Goal: Obtain resource: Download file/media

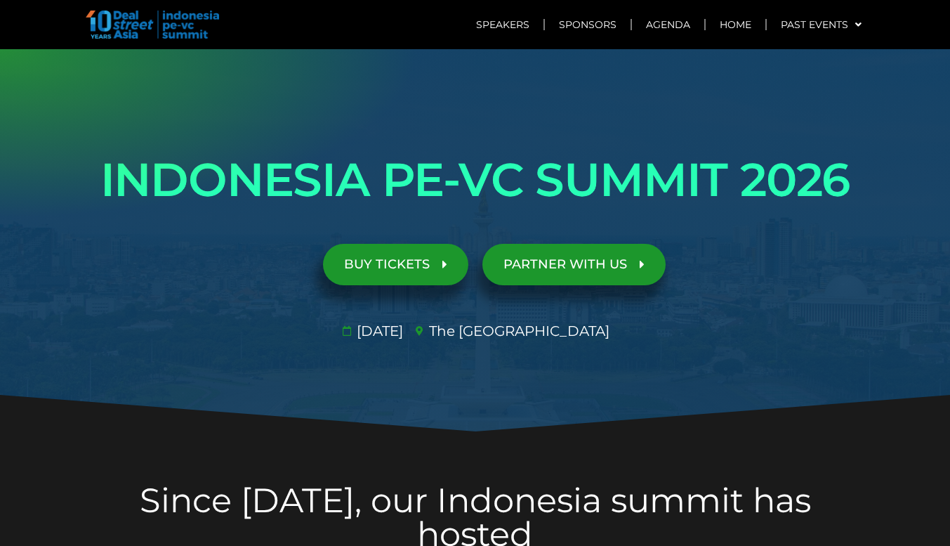
click at [375, 40] on div "Speakers Sponsors Agenda Home Past Events JKT 2025 SG 2024 JKT 2024 SG 2023 JKT…" at bounding box center [475, 24] width 801 height 49
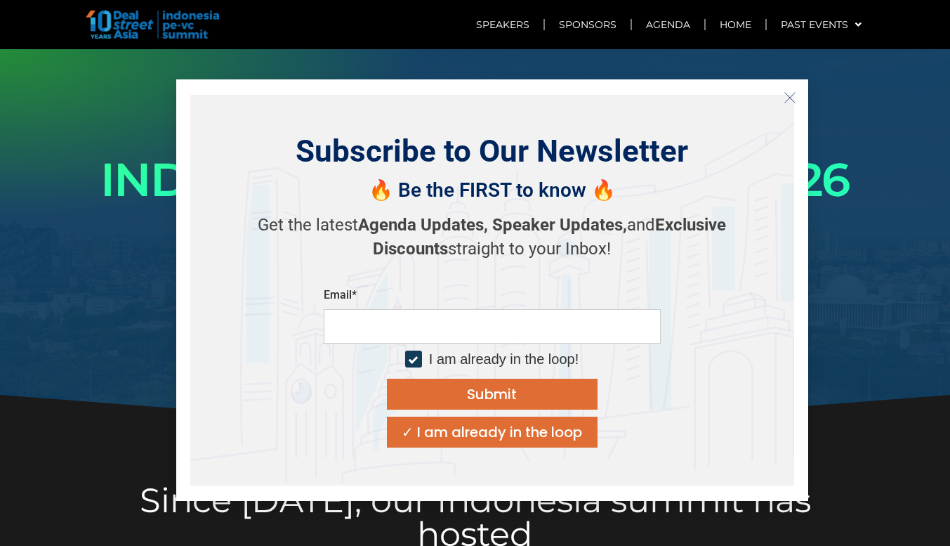
click at [793, 93] on line "Close" at bounding box center [790, 97] width 10 height 10
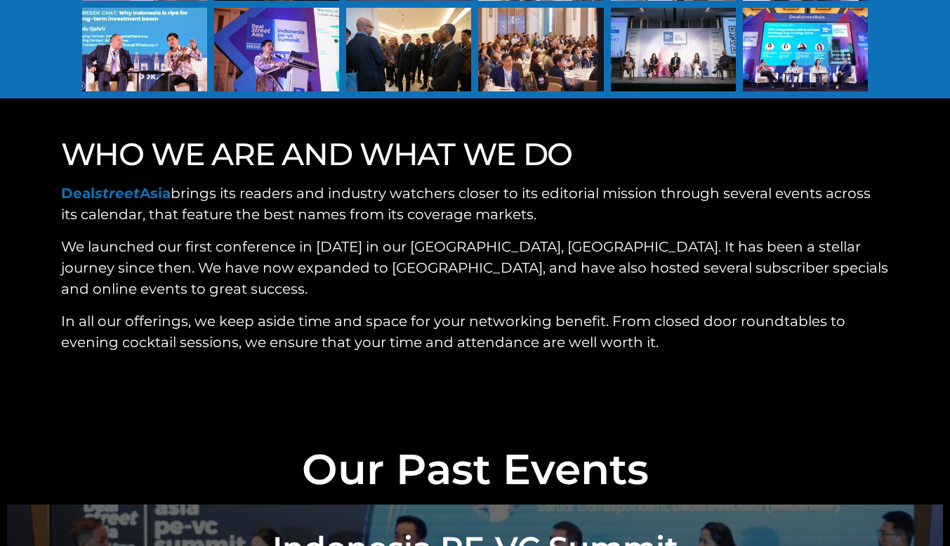
scroll to position [4566, 0]
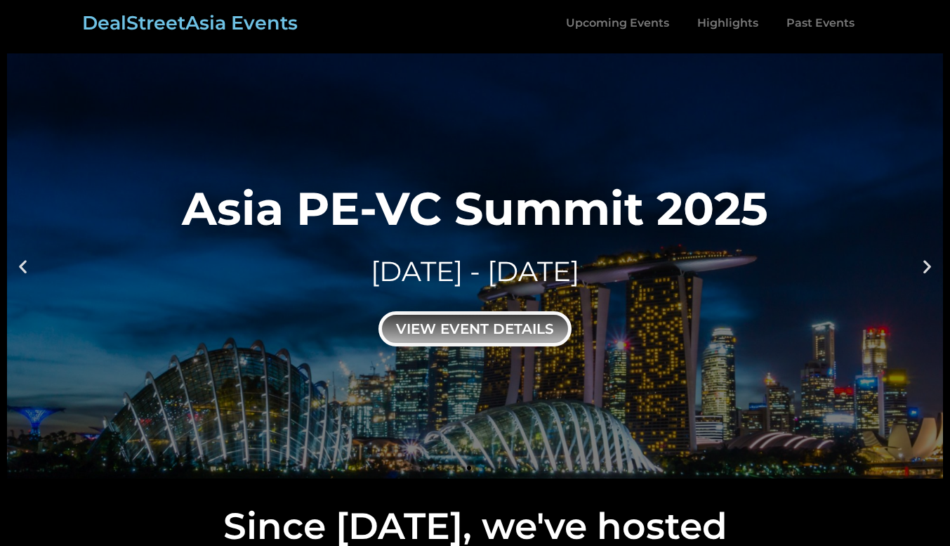
click at [491, 322] on div "view event details" at bounding box center [475, 328] width 193 height 35
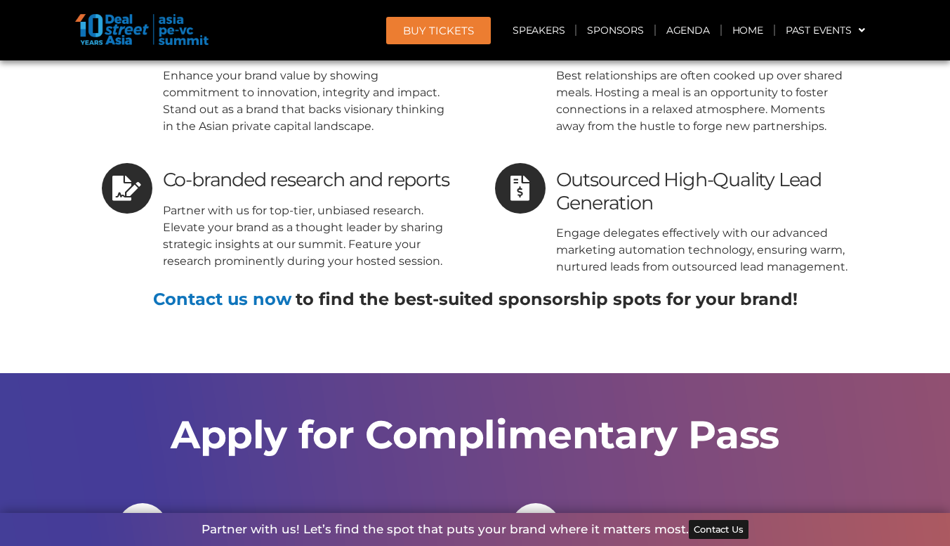
scroll to position [14118, 0]
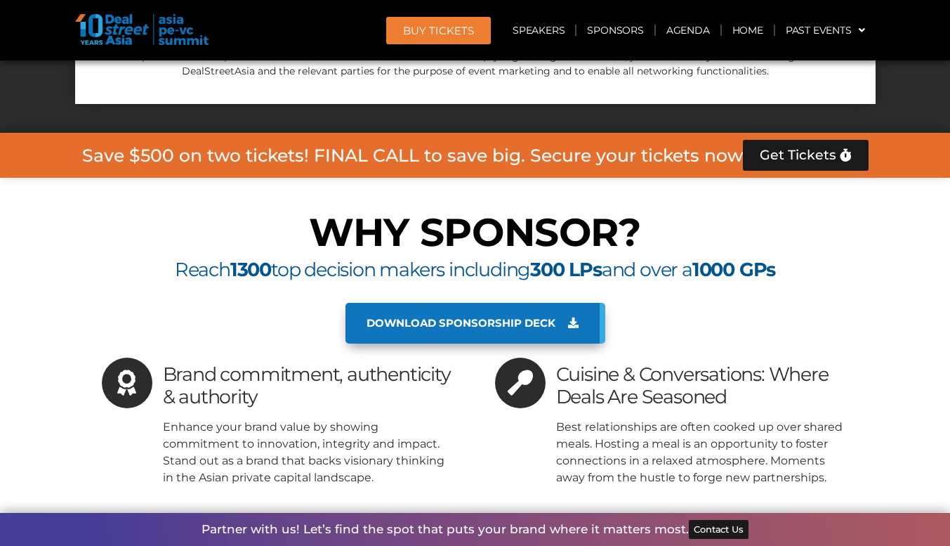
click at [487, 303] on link "Download sponsorship deck" at bounding box center [476, 323] width 260 height 41
